Goal: Information Seeking & Learning: Check status

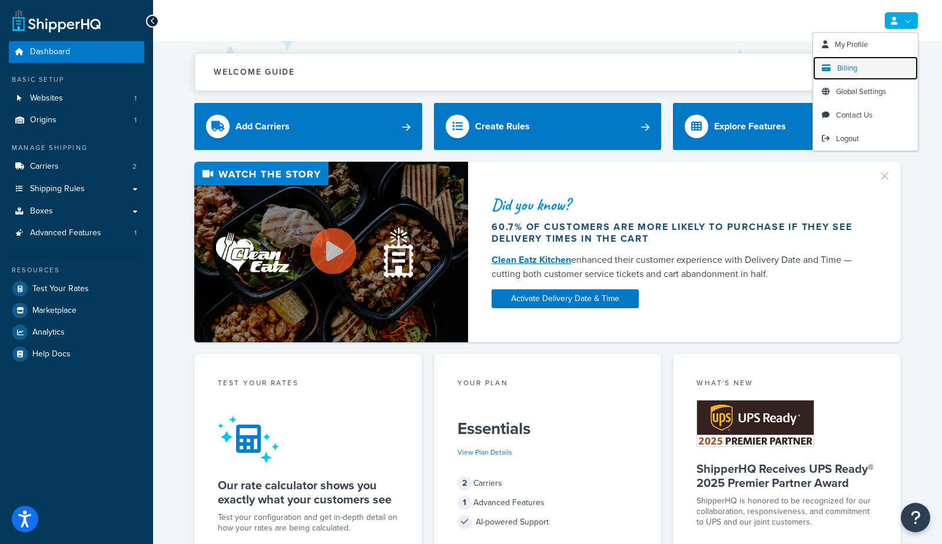
click at [851, 69] on span "Billing" at bounding box center [847, 67] width 20 height 11
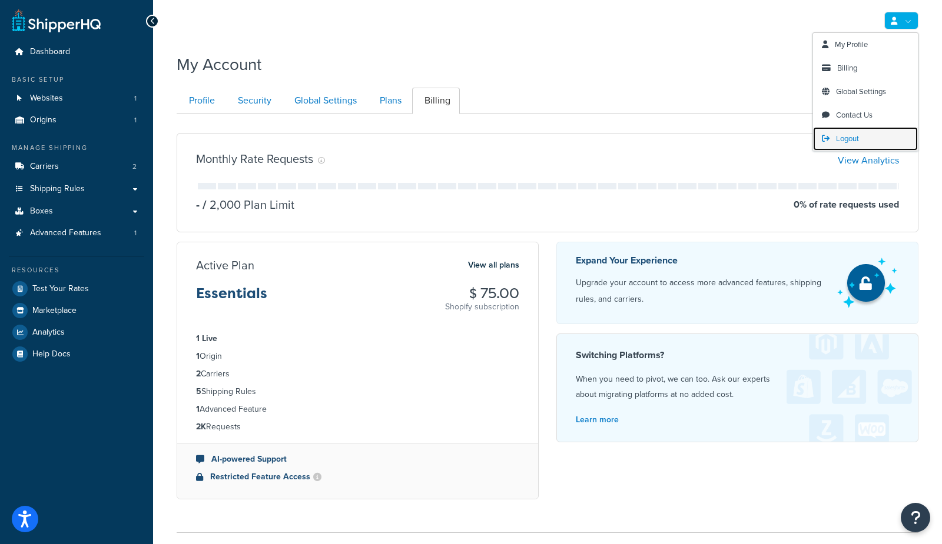
click at [841, 141] on span "Logout" at bounding box center [847, 138] width 23 height 11
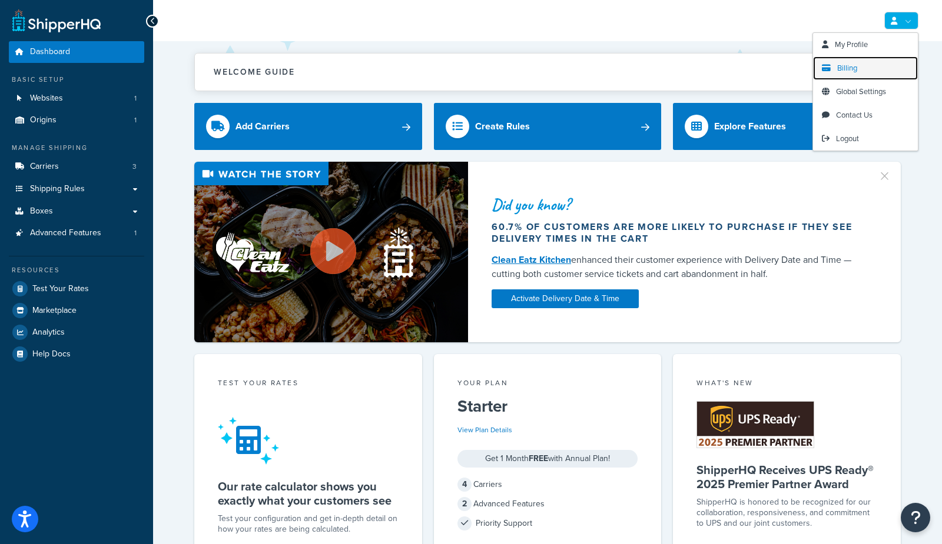
click at [839, 68] on span "Billing" at bounding box center [847, 67] width 20 height 11
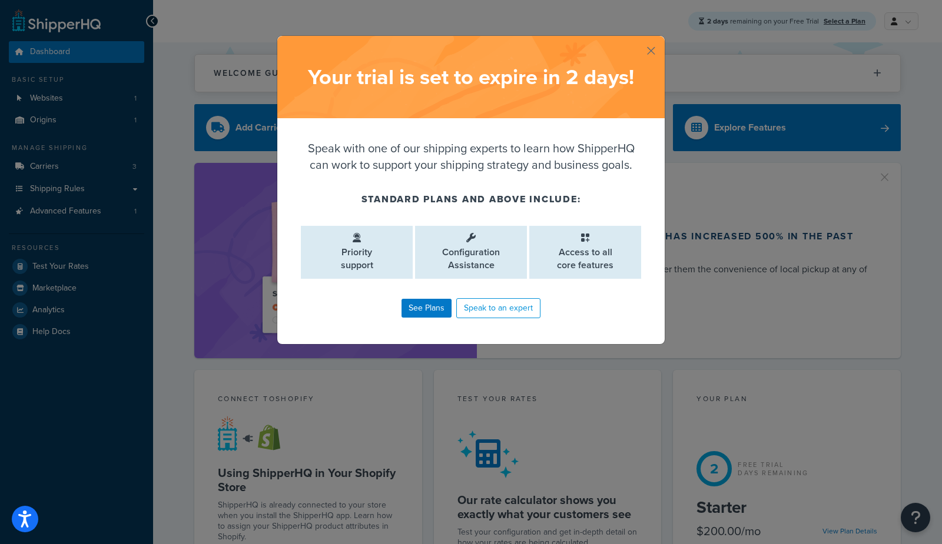
click at [662, 39] on button "button" at bounding box center [663, 37] width 3 height 3
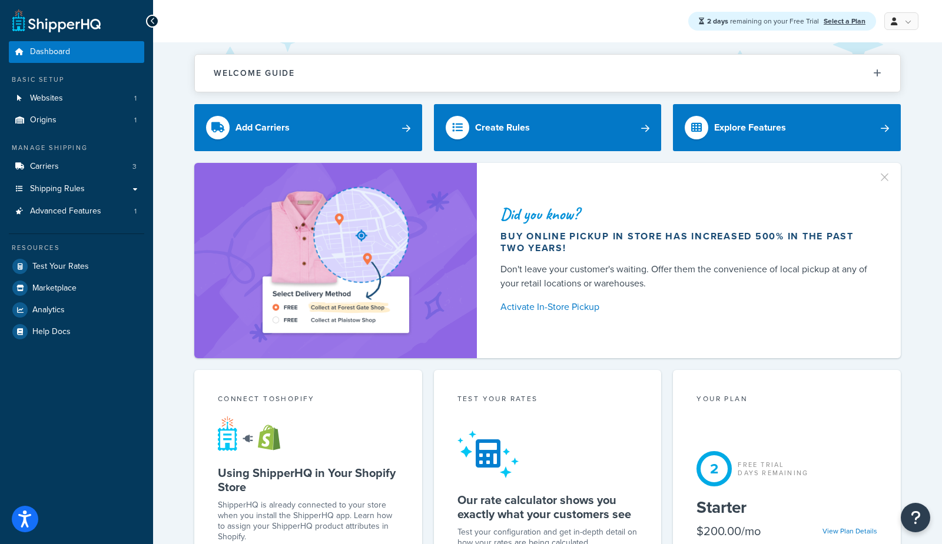
click at [79, 310] on link "Analytics" at bounding box center [76, 310] width 135 height 21
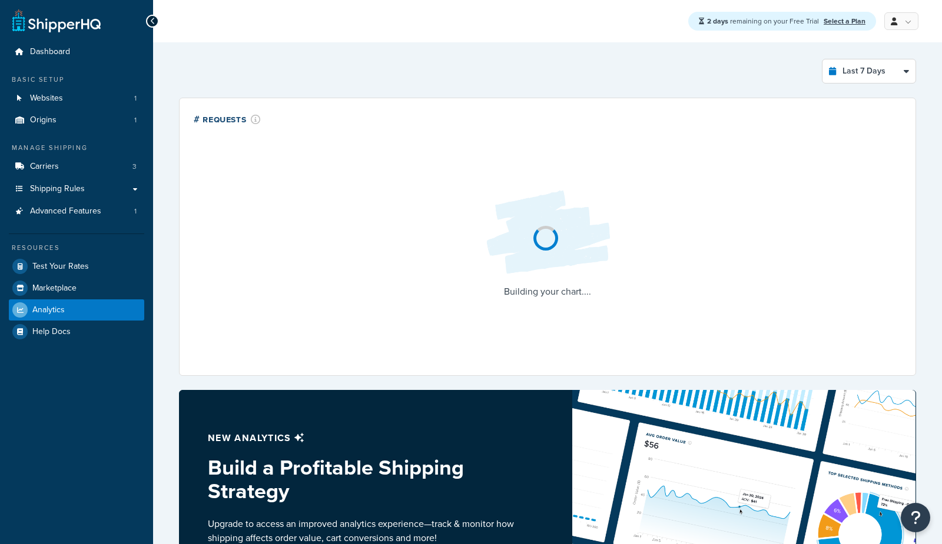
select select "last_7_days"
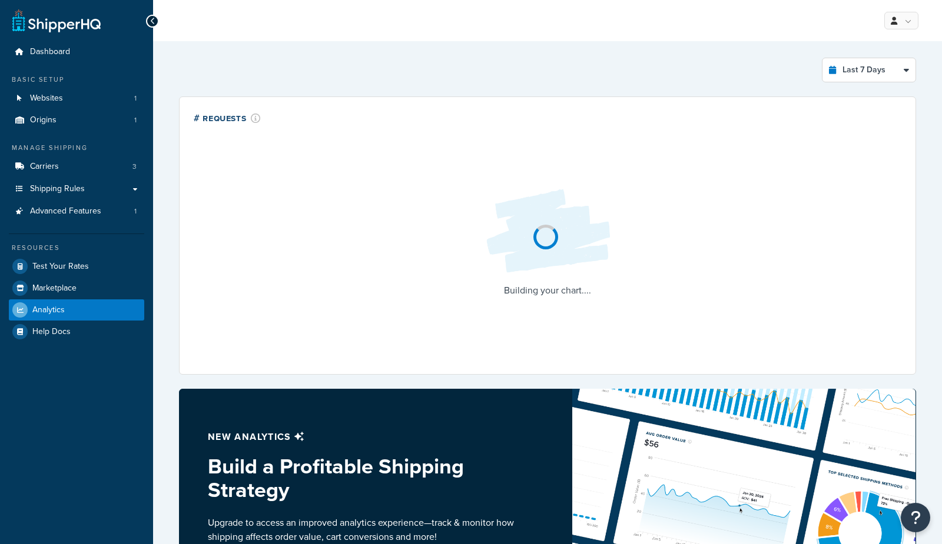
select select "last_7_days"
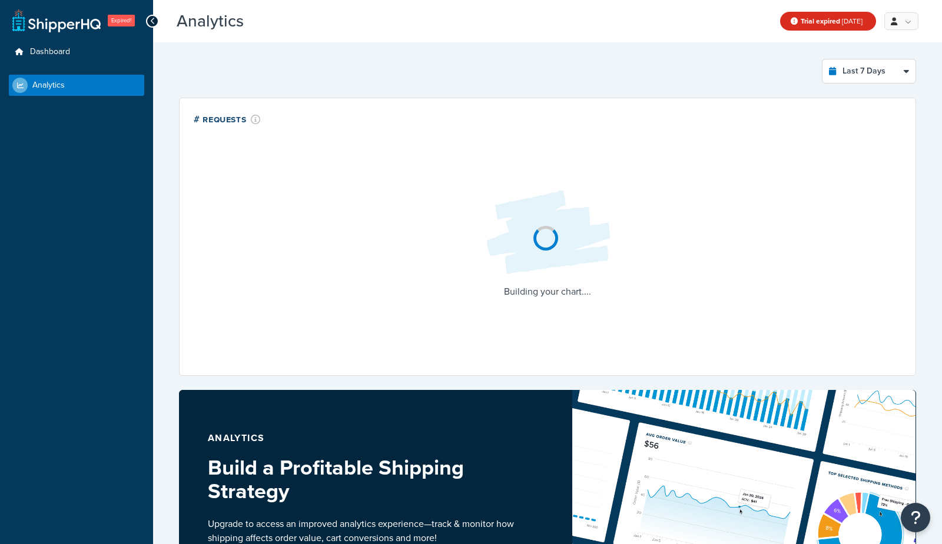
select select "last_7_days"
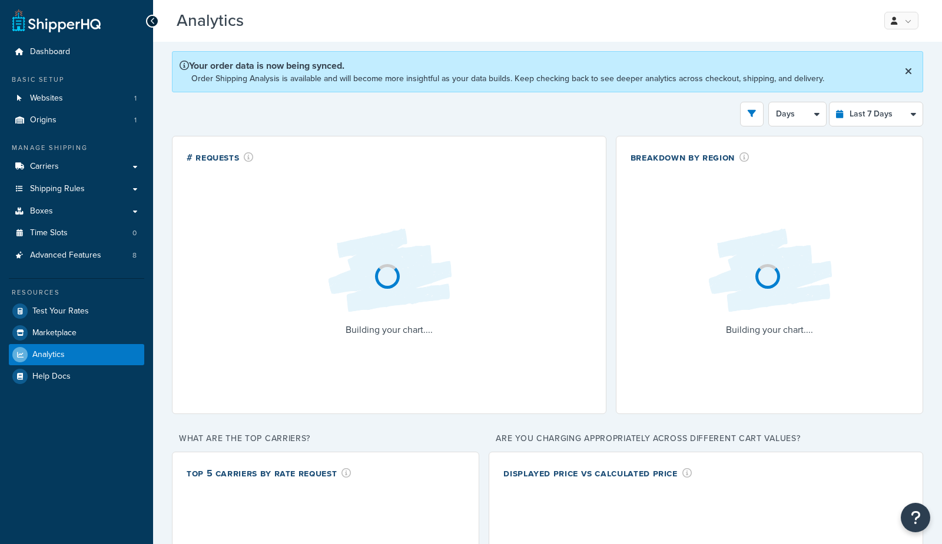
select select "last_7_days"
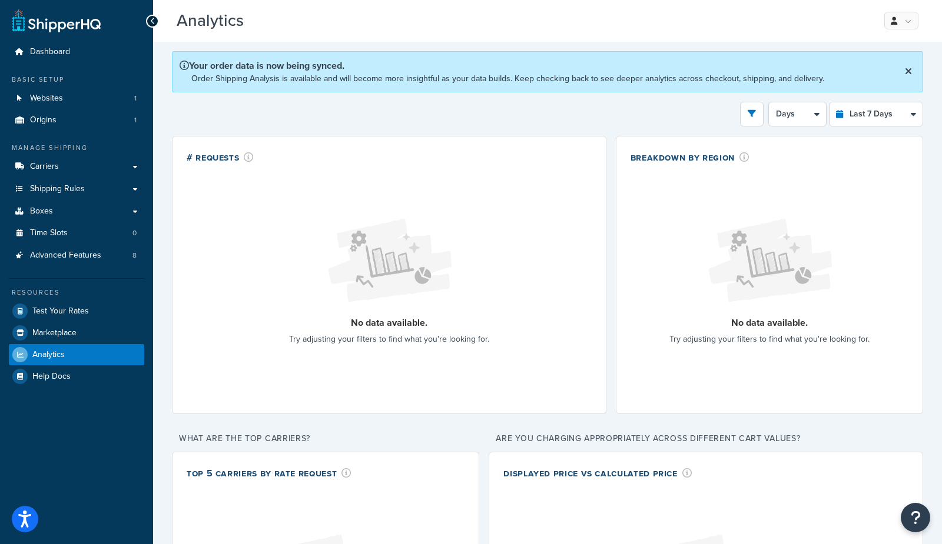
click at [912, 68] on button at bounding box center [908, 72] width 14 height 18
